Goal: Information Seeking & Learning: Check status

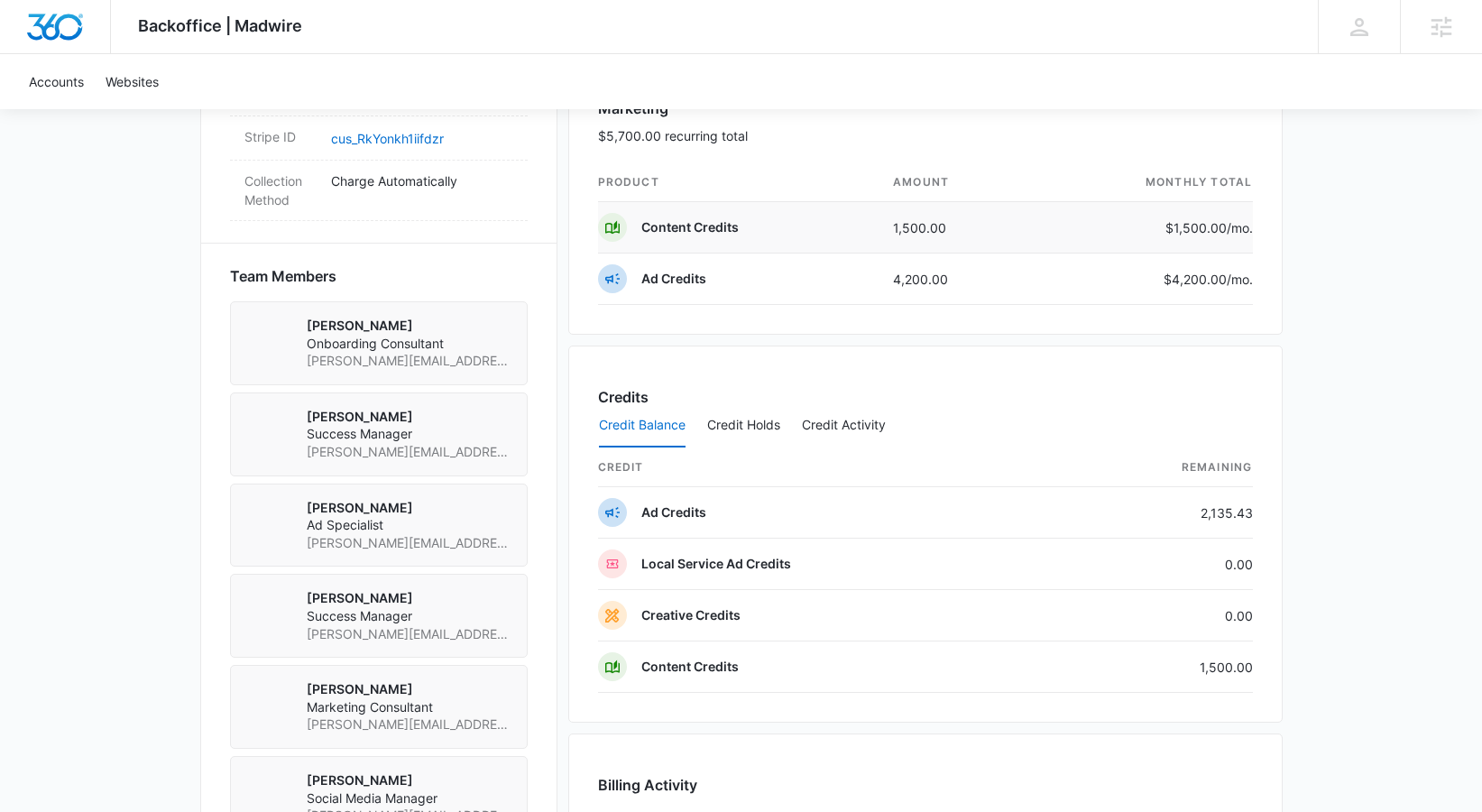
scroll to position [1274, 0]
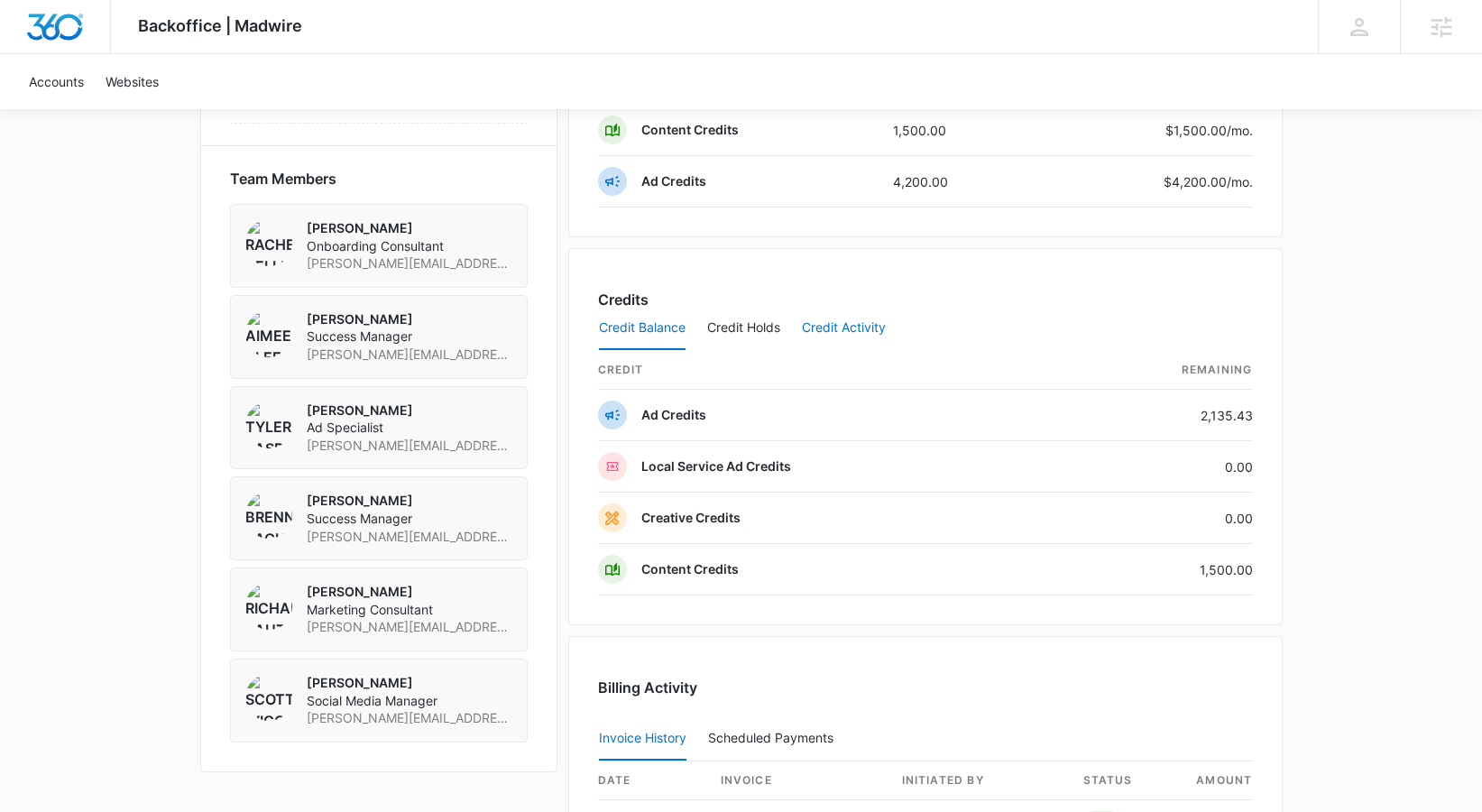
click at [837, 333] on button "Credit Activity" at bounding box center [844, 328] width 84 height 43
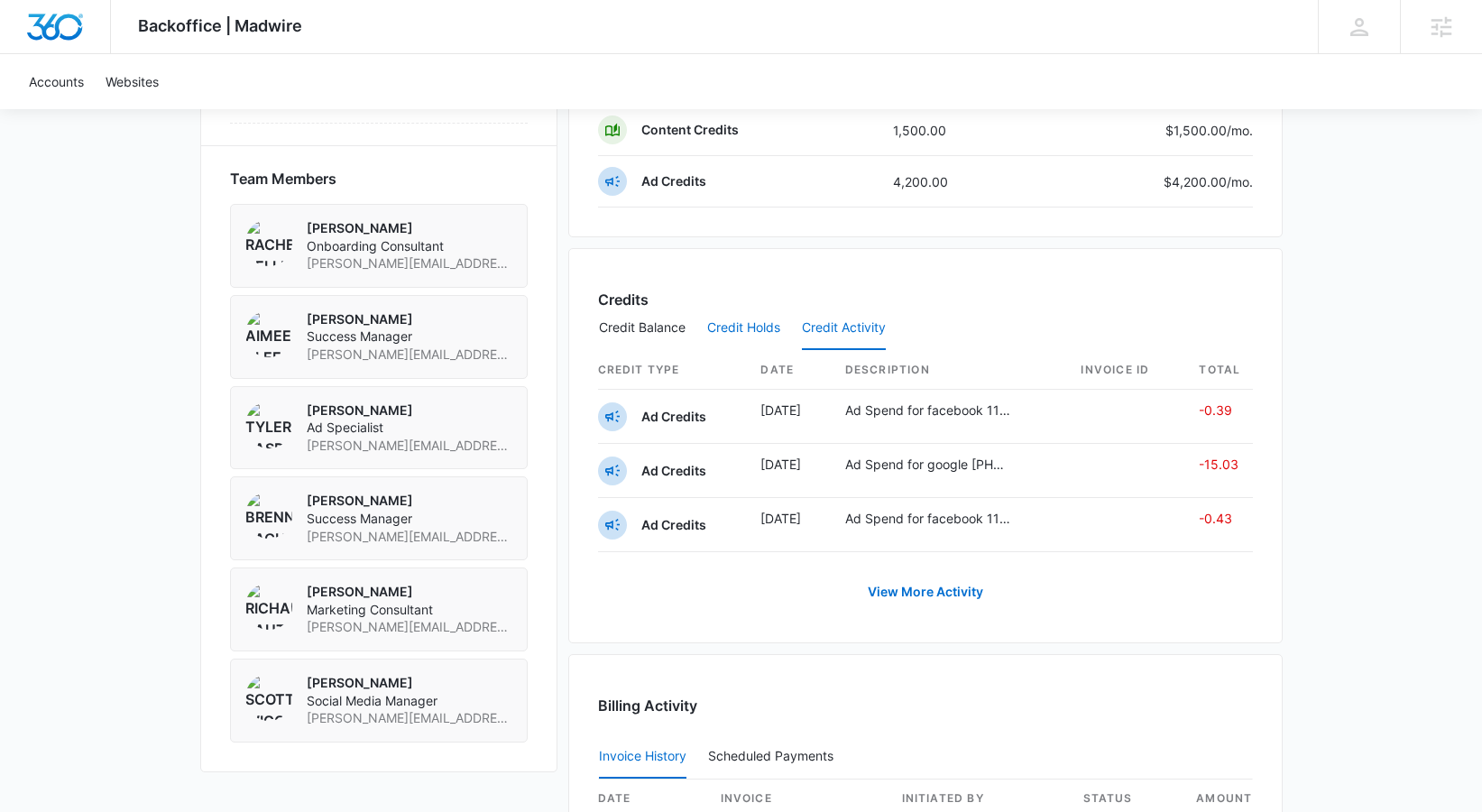
click at [743, 335] on button "Credit Holds" at bounding box center [744, 328] width 73 height 43
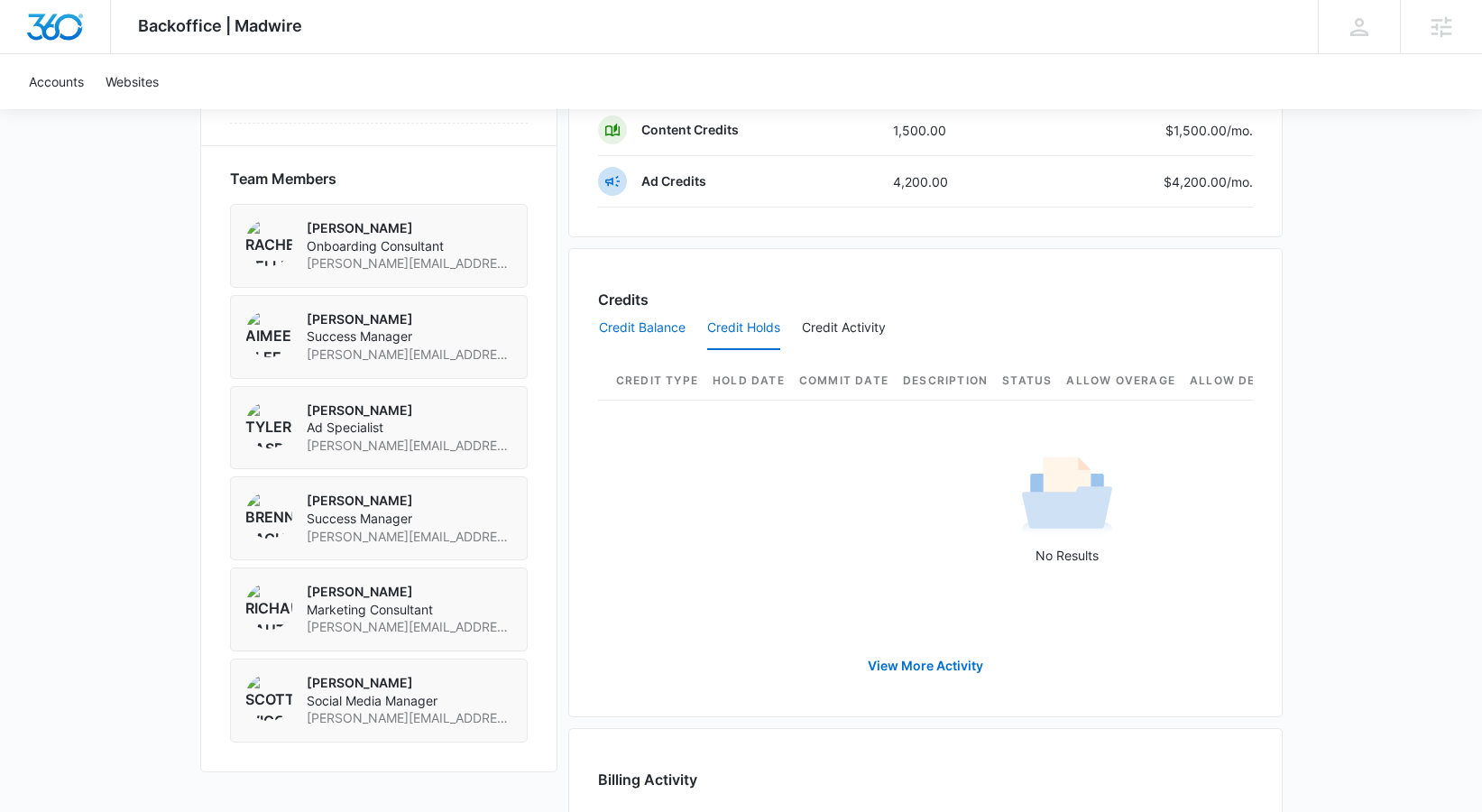
click at [643, 325] on button "Credit Balance" at bounding box center [642, 328] width 86 height 43
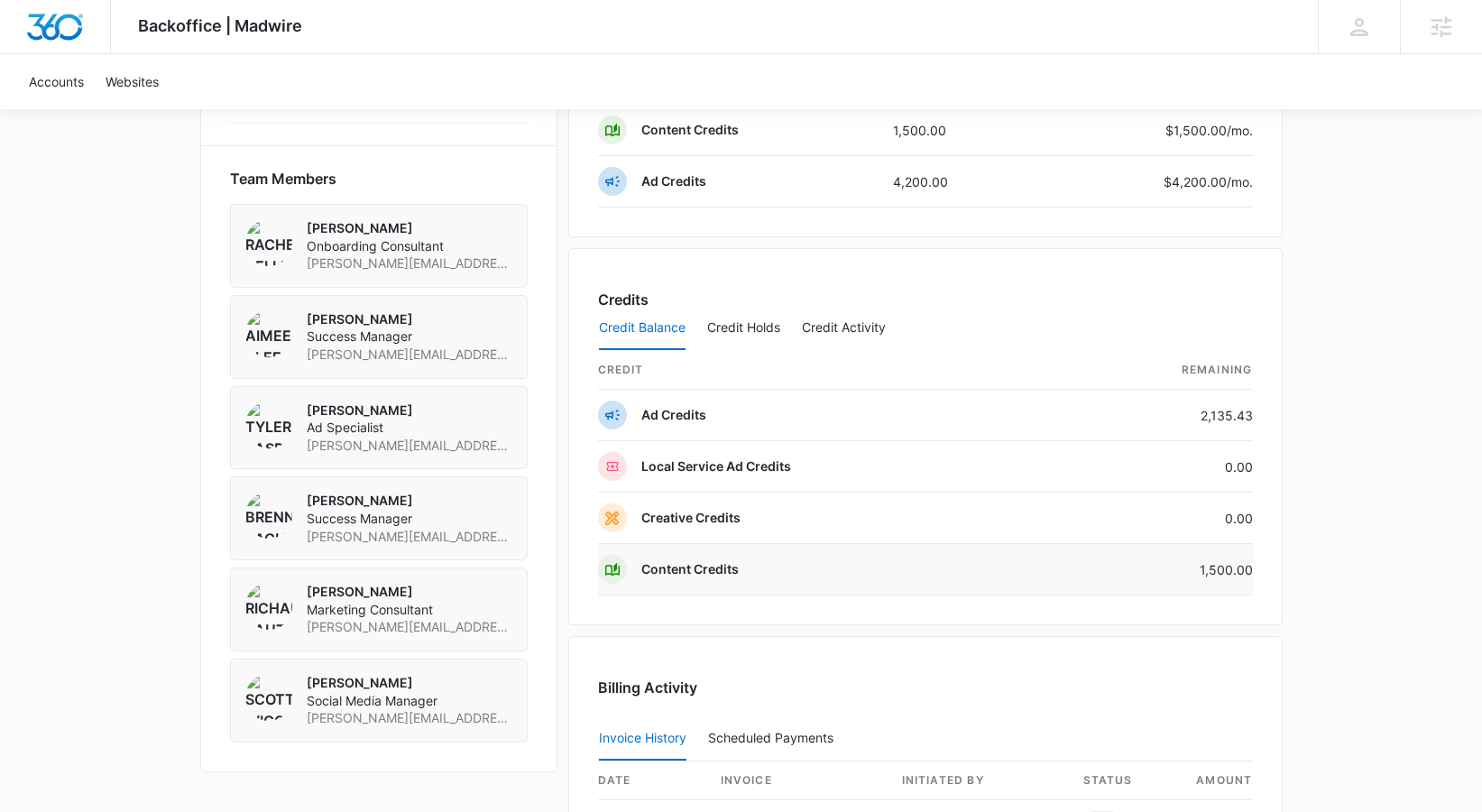
click at [723, 572] on p "Content Credits" at bounding box center [690, 568] width 97 height 18
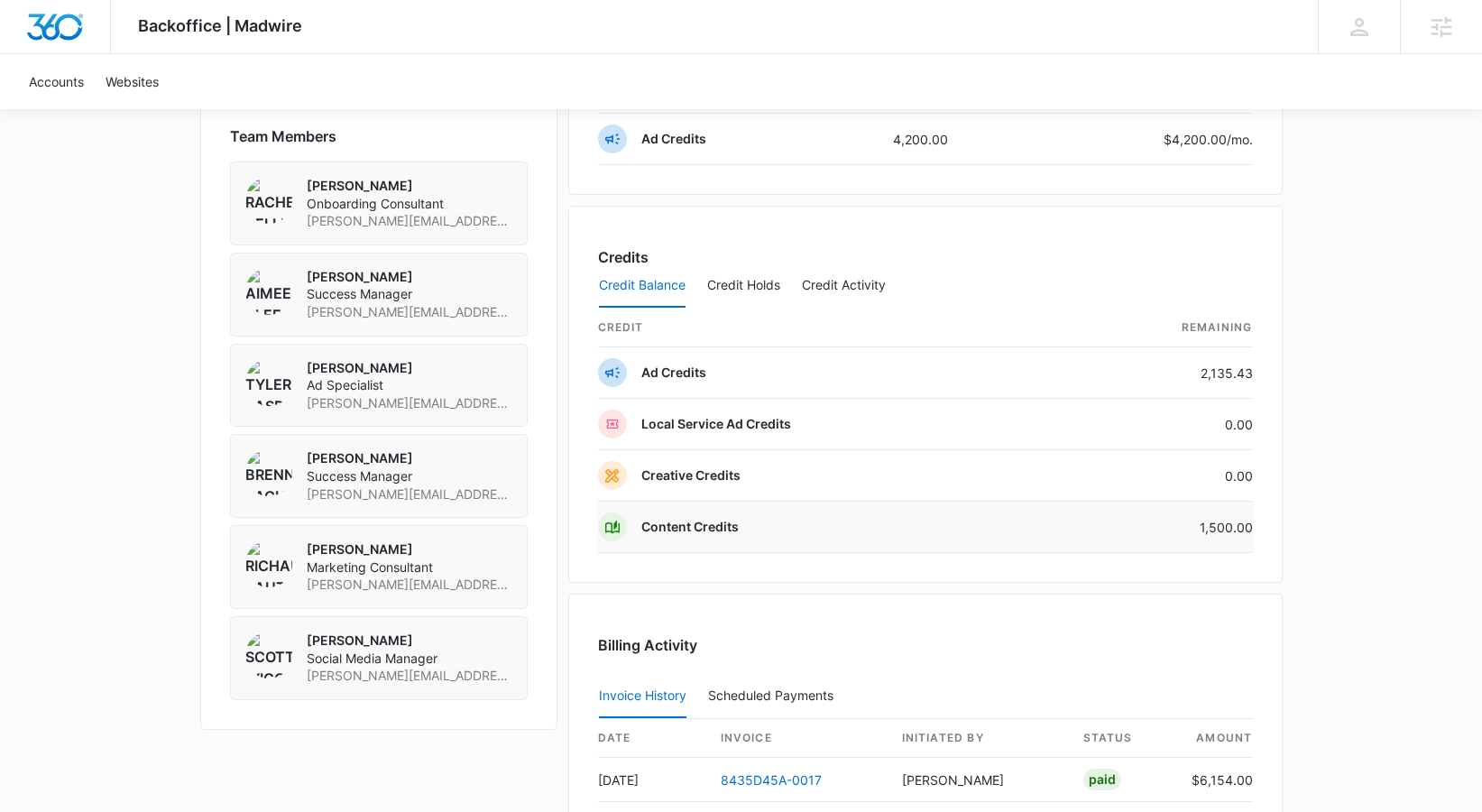
click at [1236, 520] on td "1,500.00" at bounding box center [1157, 526] width 191 height 52
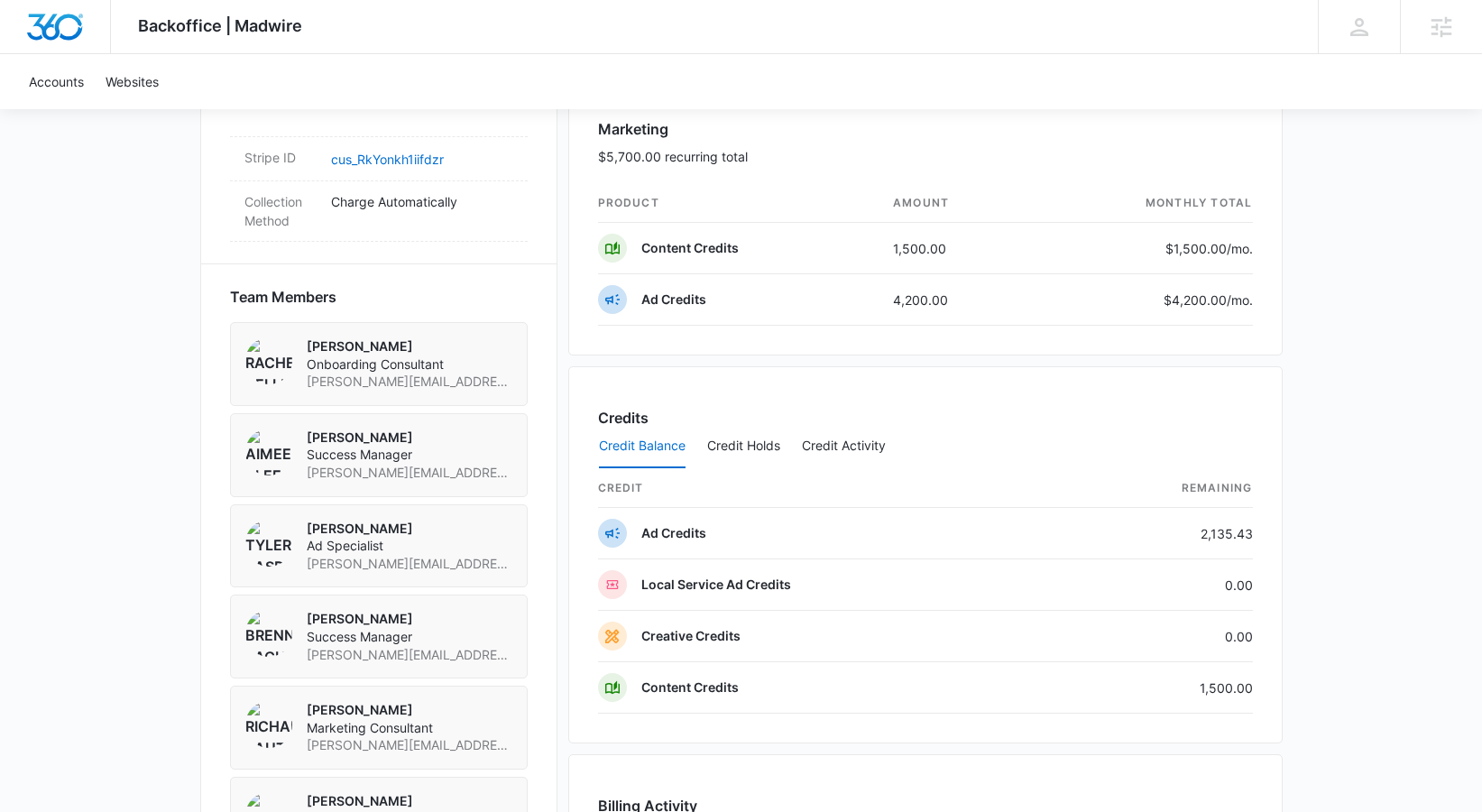
scroll to position [1132, 0]
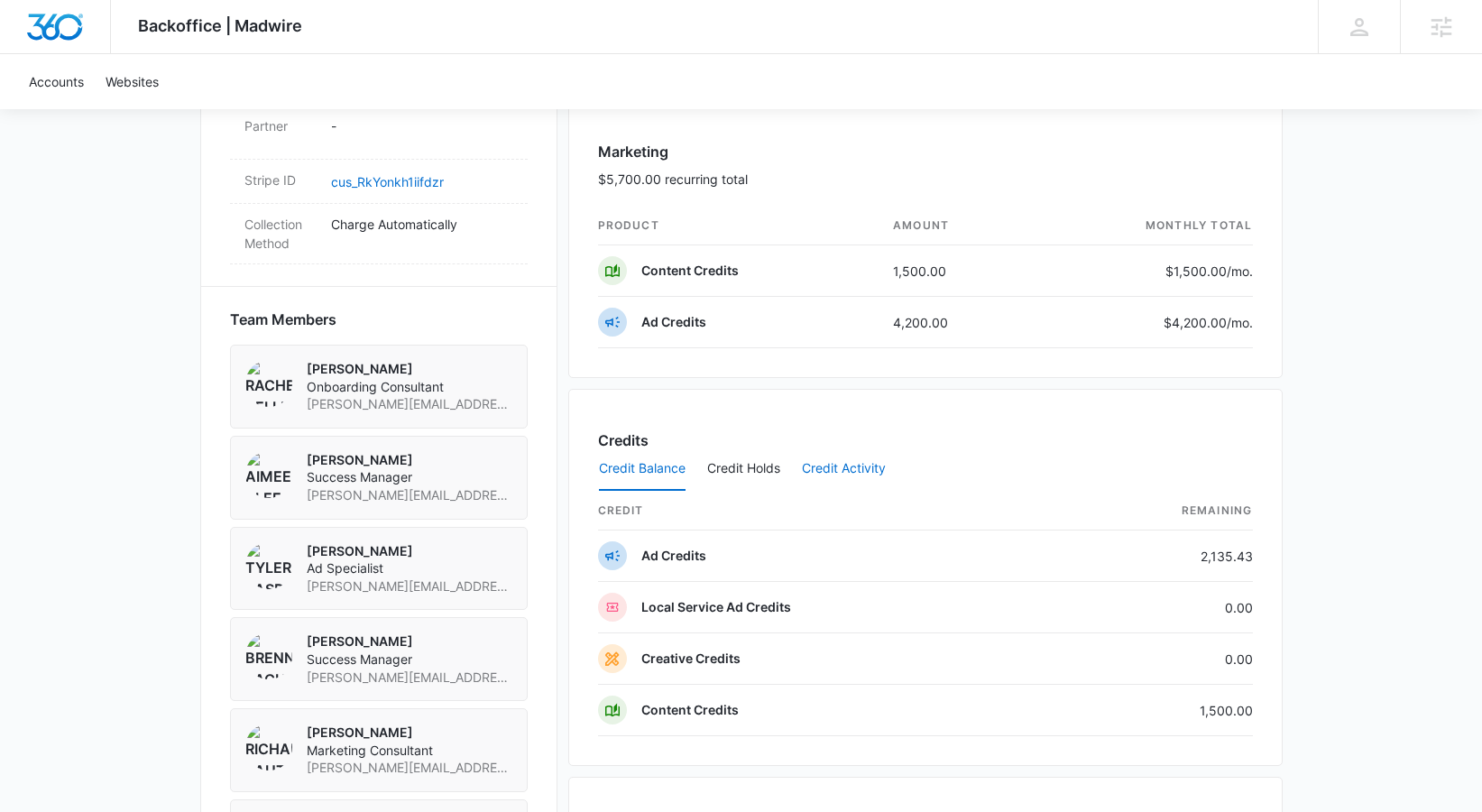
click at [838, 467] on button "Credit Activity" at bounding box center [844, 469] width 84 height 43
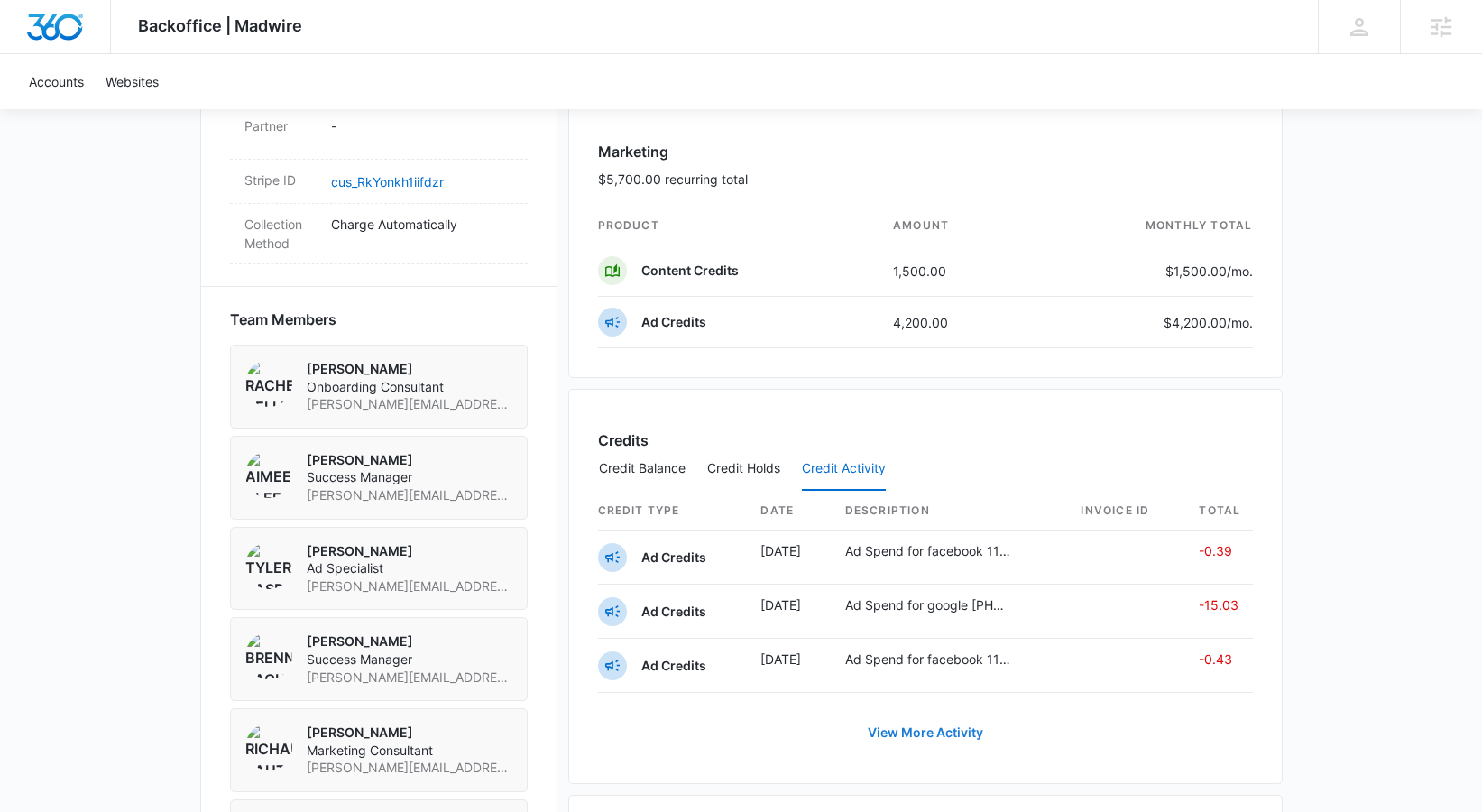
click at [961, 729] on link "View More Activity" at bounding box center [926, 732] width 152 height 43
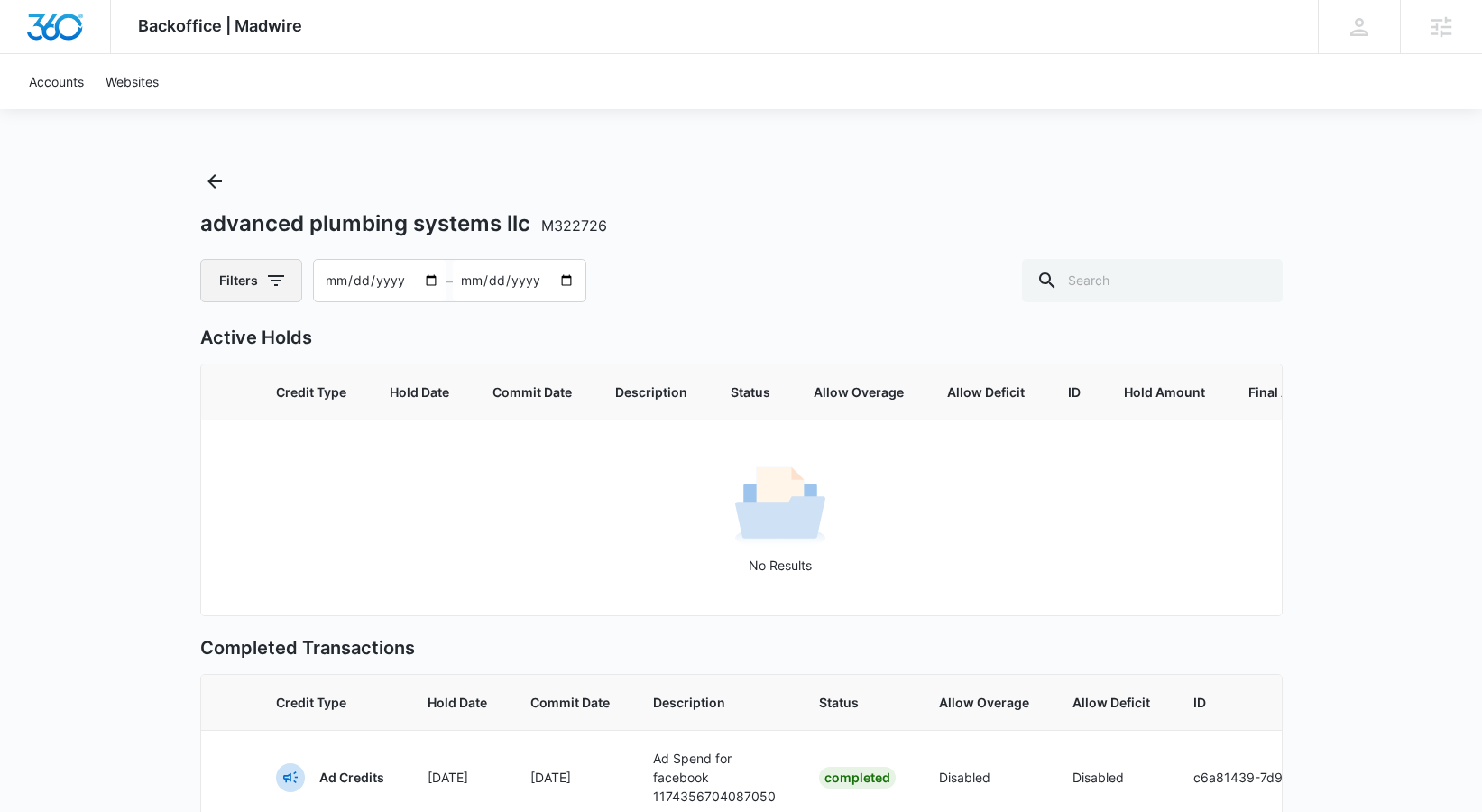
click at [250, 295] on button "Filters" at bounding box center [251, 280] width 102 height 43
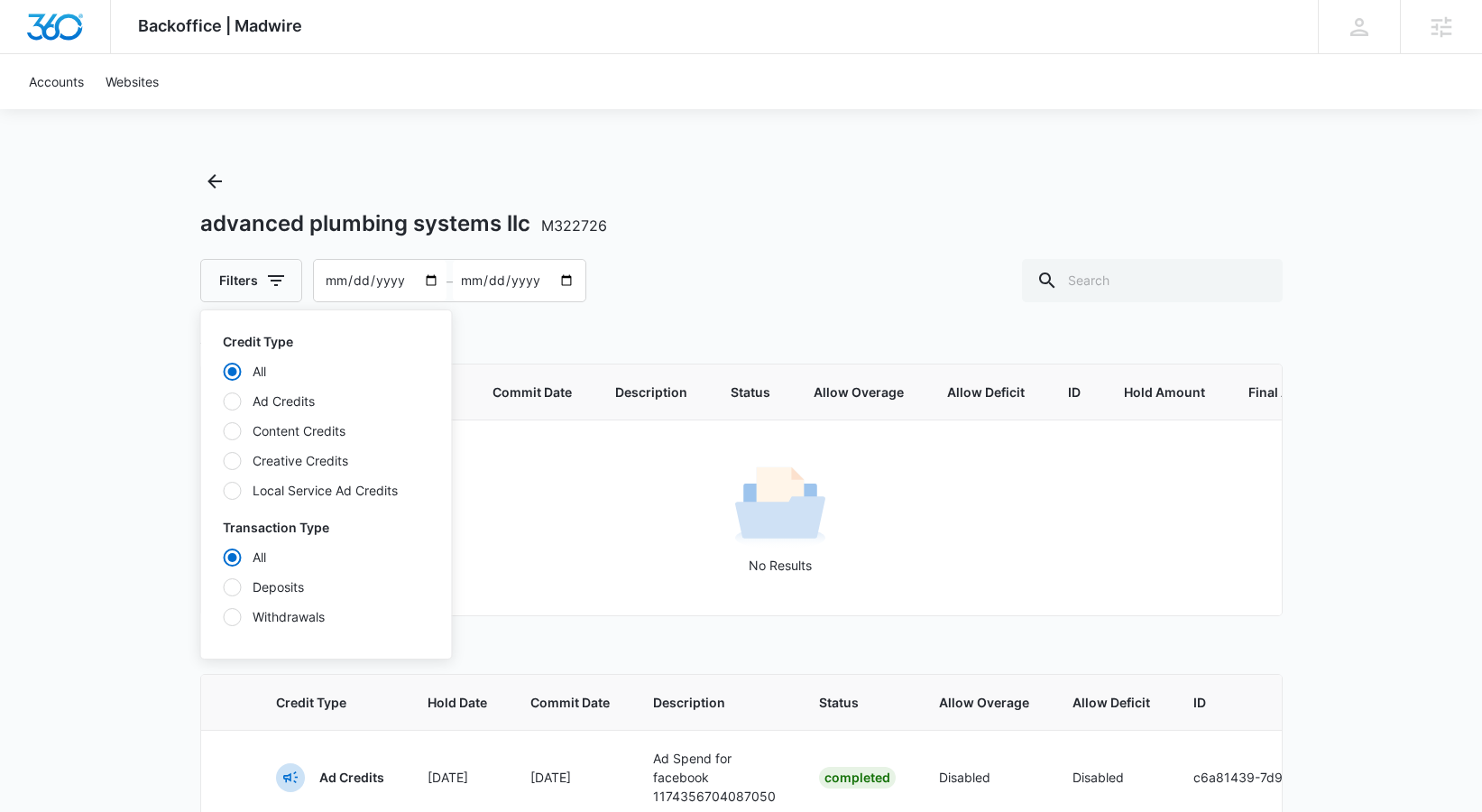
click at [273, 434] on label "Content Credits" at bounding box center [326, 431] width 207 height 19
click at [224, 431] on input "Content Credits" at bounding box center [223, 430] width 1 height 1
radio input "false"
radio input "true"
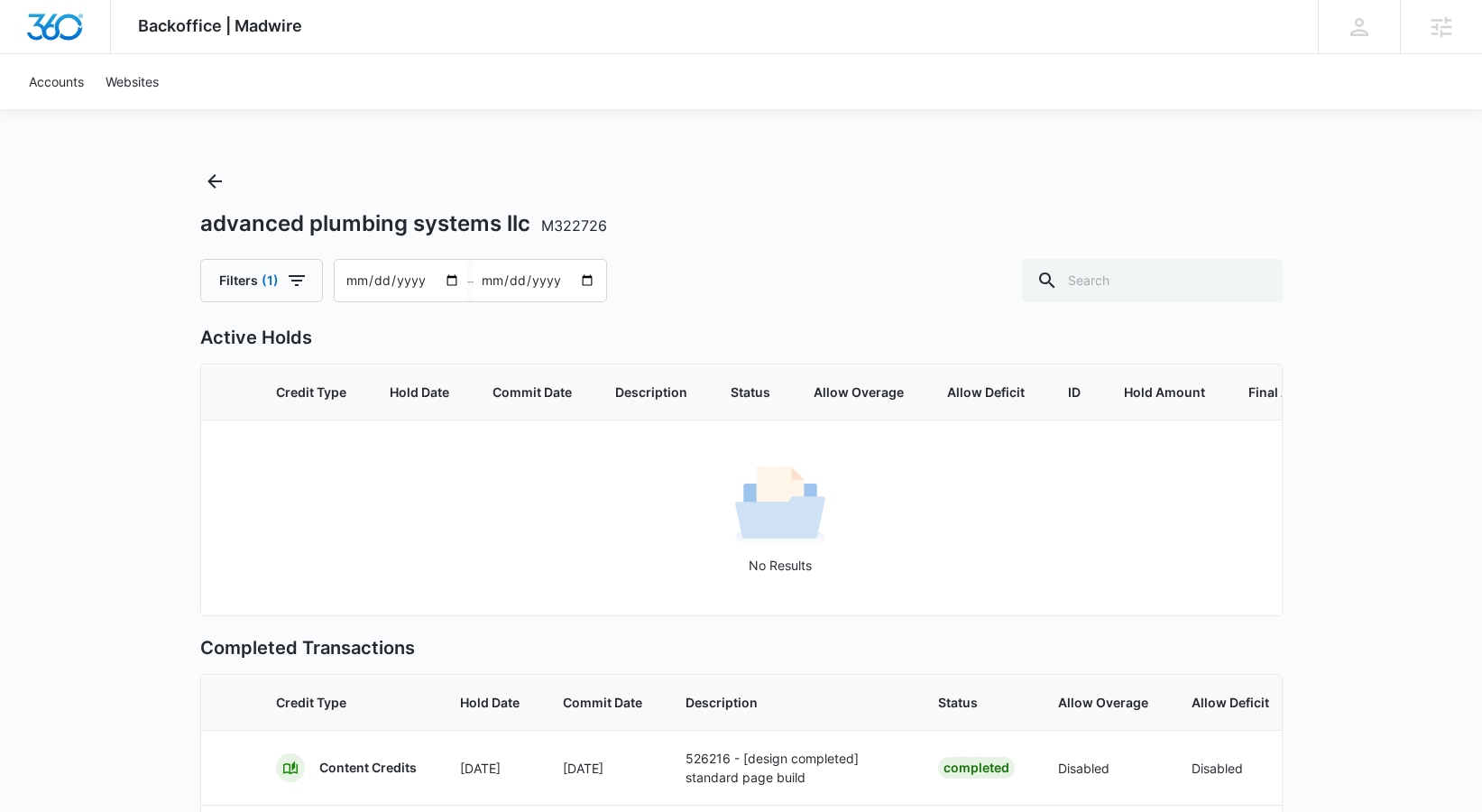
click at [126, 472] on div "Backoffice | Madwire Apps Settings MM [PERSON_NAME] [EMAIL_ADDRESS][DOMAIN_NAME…" at bounding box center [741, 556] width 1482 height 1114
click at [205, 185] on icon "Back" at bounding box center [215, 181] width 22 height 22
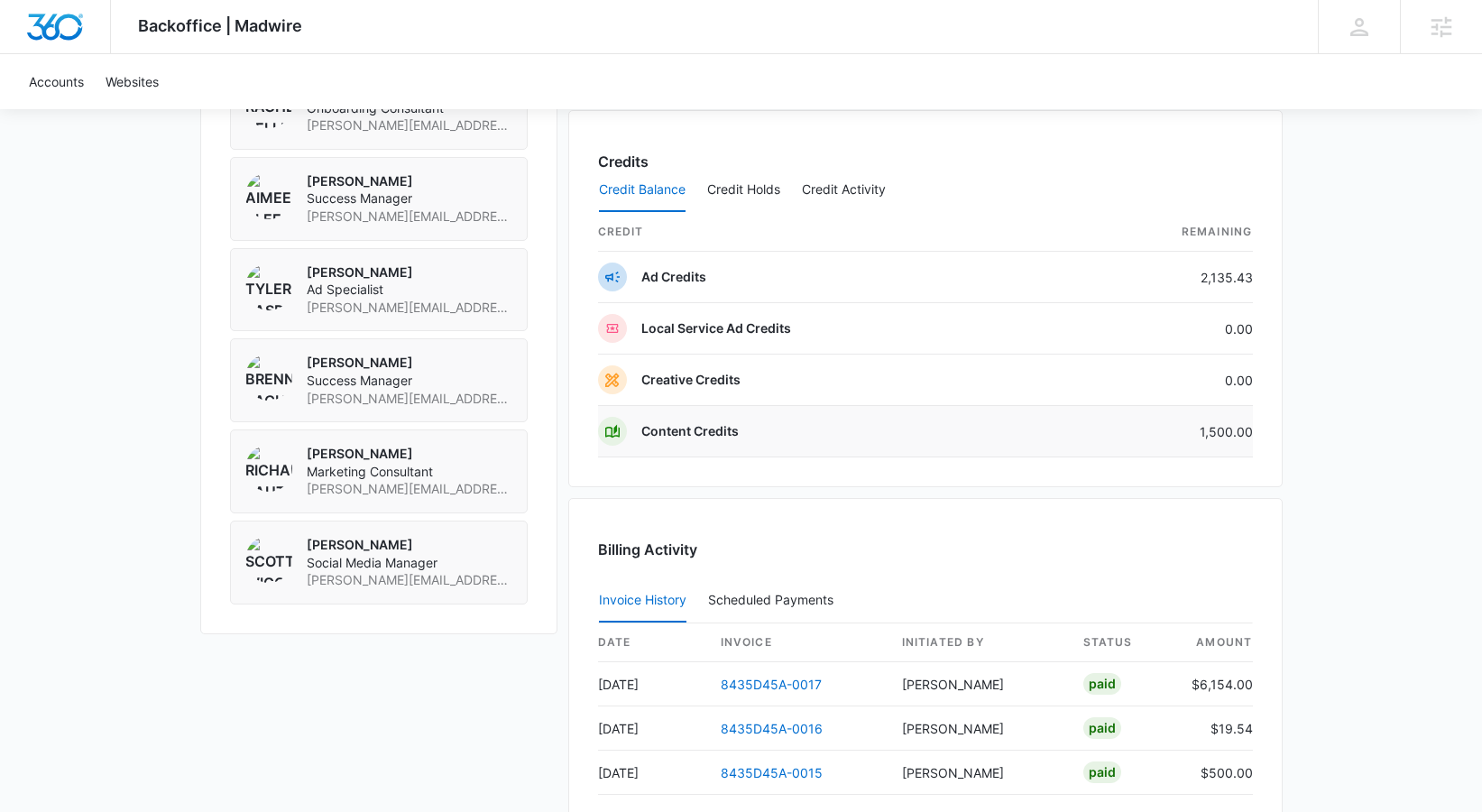
scroll to position [1410, 0]
click at [758, 206] on button "Credit Holds" at bounding box center [744, 192] width 73 height 43
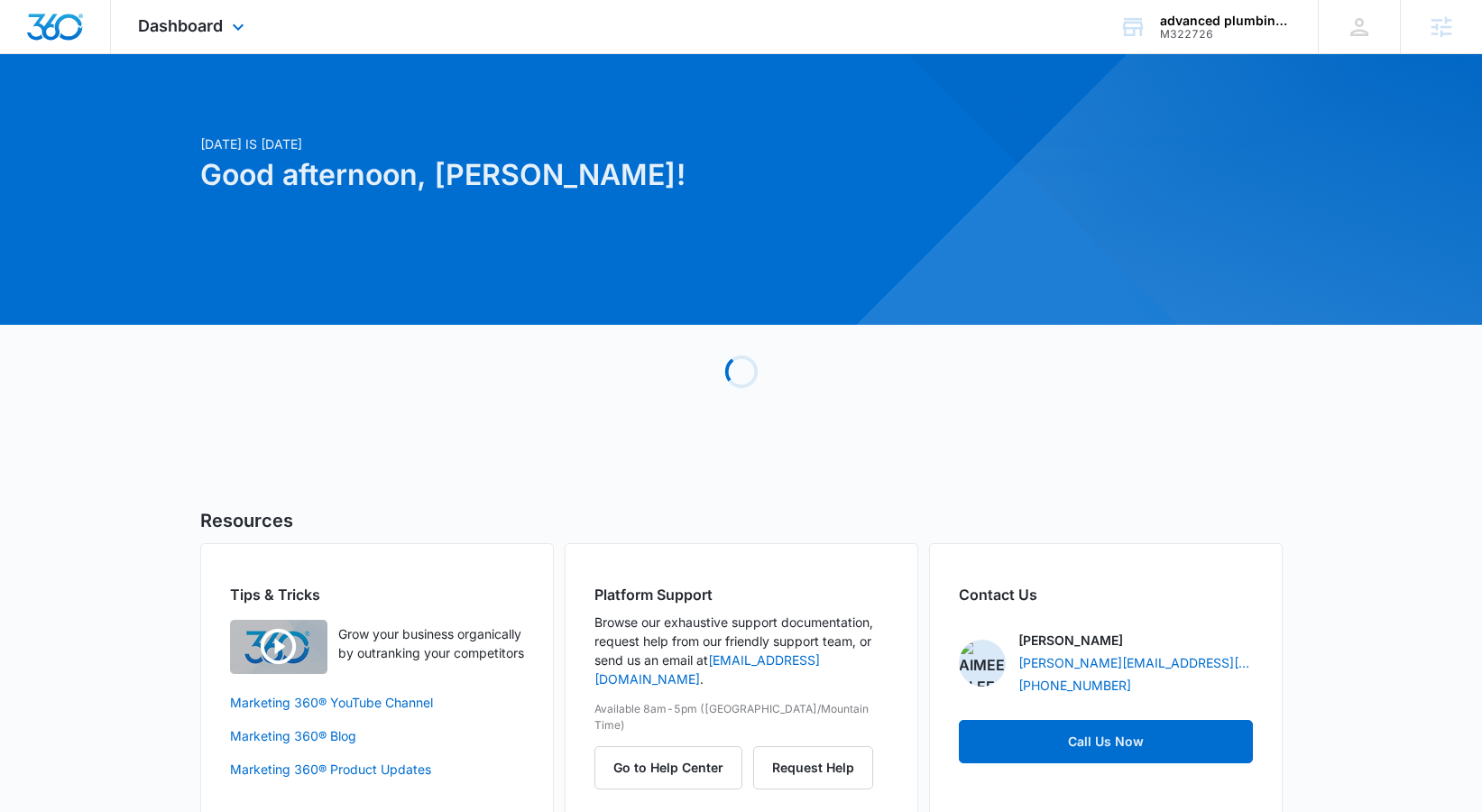
click at [188, 7] on div "Dashboard Apps Reputation Websites Forms CRM Email Social Content Ads Intellige…" at bounding box center [193, 26] width 165 height 53
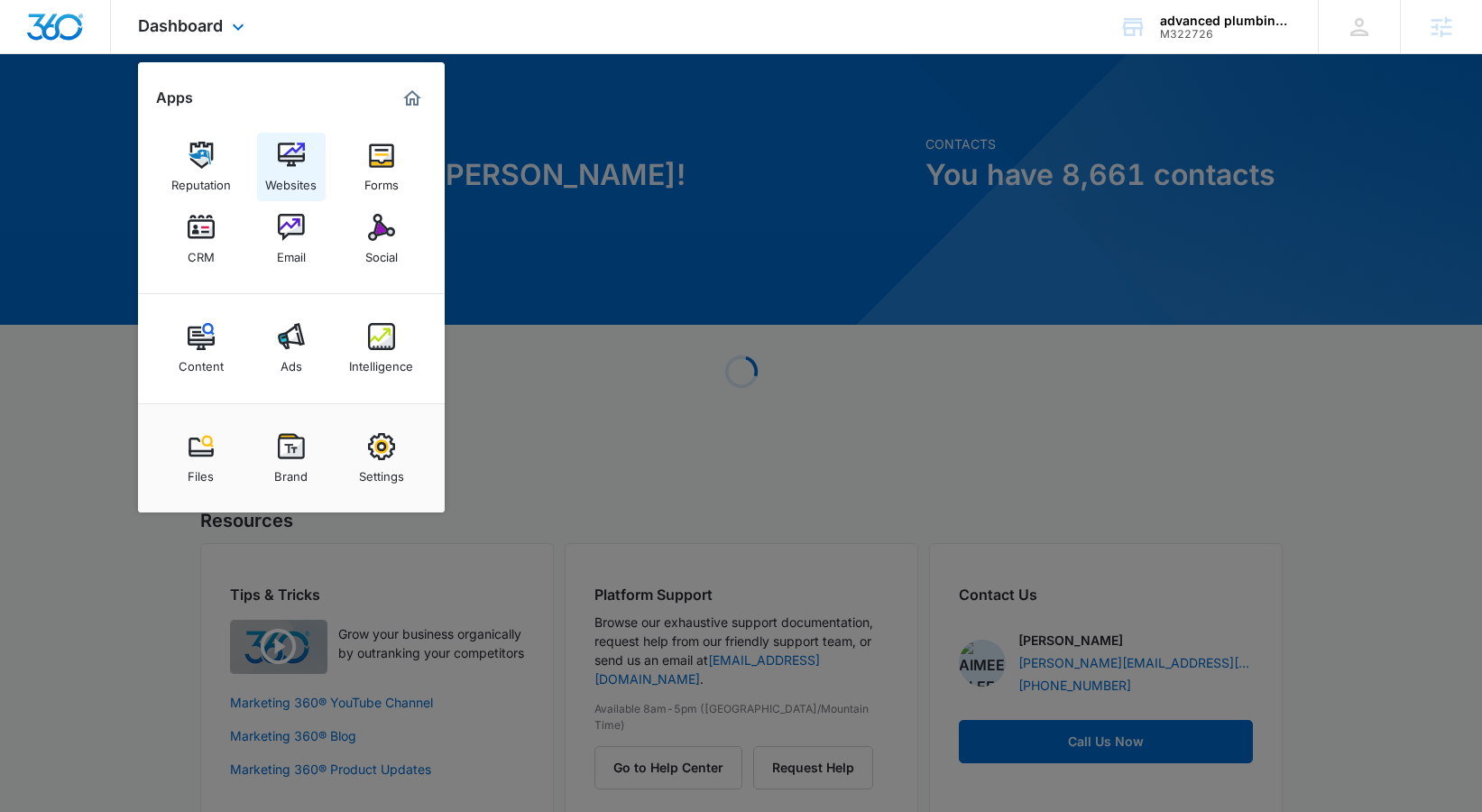
click at [272, 147] on link "Websites" at bounding box center [290, 167] width 68 height 68
